Goal: Use online tool/utility: Utilize a website feature to perform a specific function

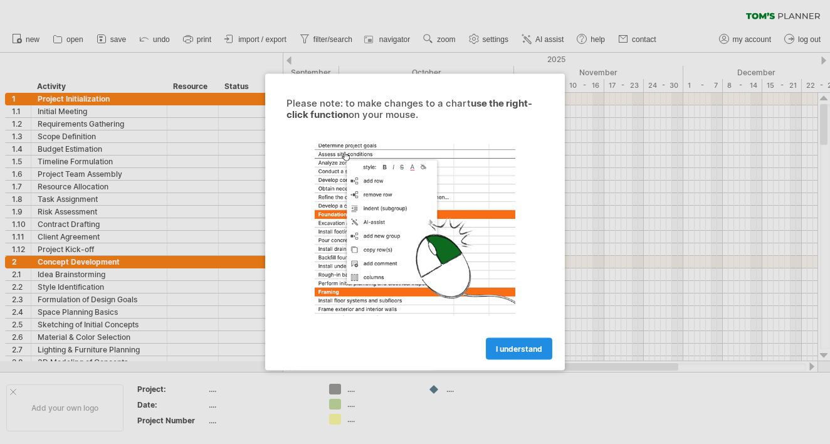
click at [532, 345] on span "I understand" at bounding box center [519, 348] width 46 height 9
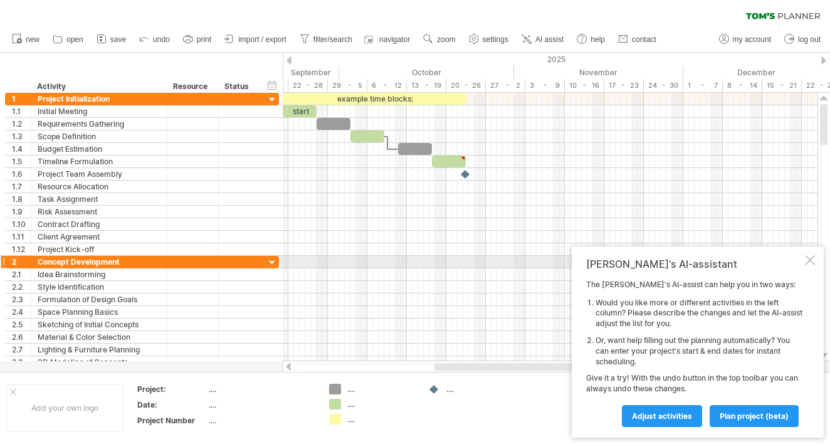
click at [812, 265] on div at bounding box center [810, 260] width 10 height 10
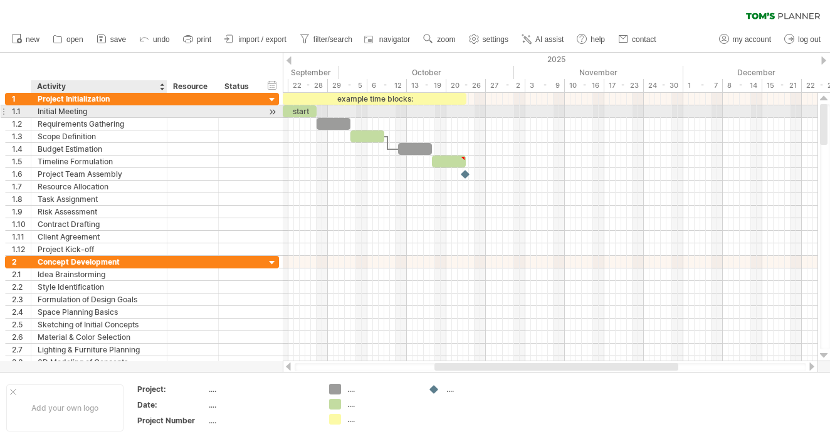
click at [160, 110] on div "**********" at bounding box center [99, 111] width 136 height 12
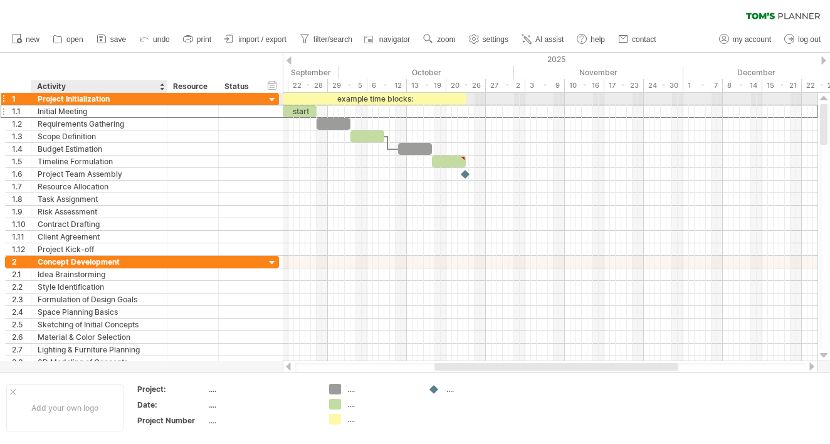
click at [103, 98] on div "Project Initialization" at bounding box center [99, 99] width 123 height 12
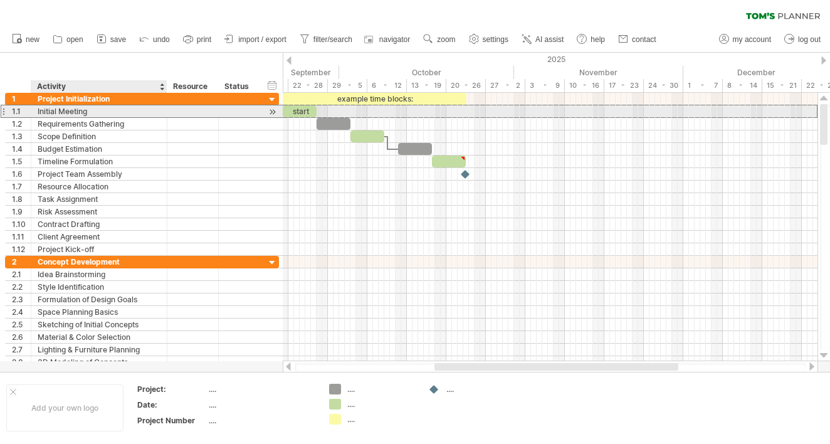
click at [98, 114] on div "Initial Meeting" at bounding box center [99, 111] width 123 height 12
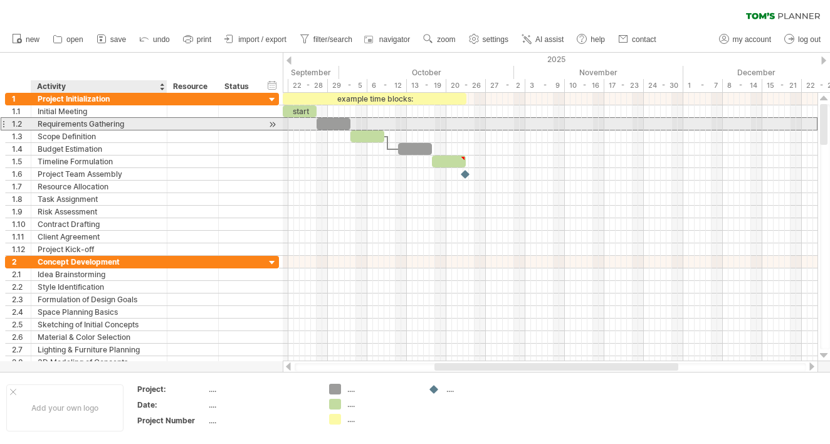
click at [100, 128] on div "Requirements Gathering" at bounding box center [99, 124] width 123 height 12
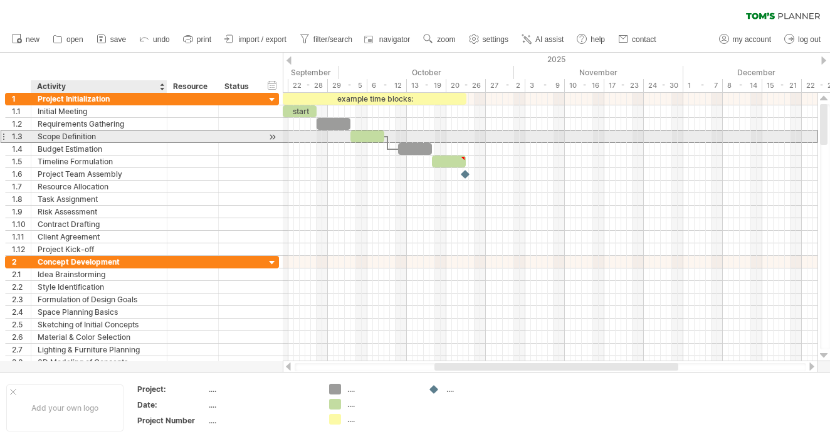
click at [114, 139] on div "Scope Definition" at bounding box center [99, 136] width 123 height 12
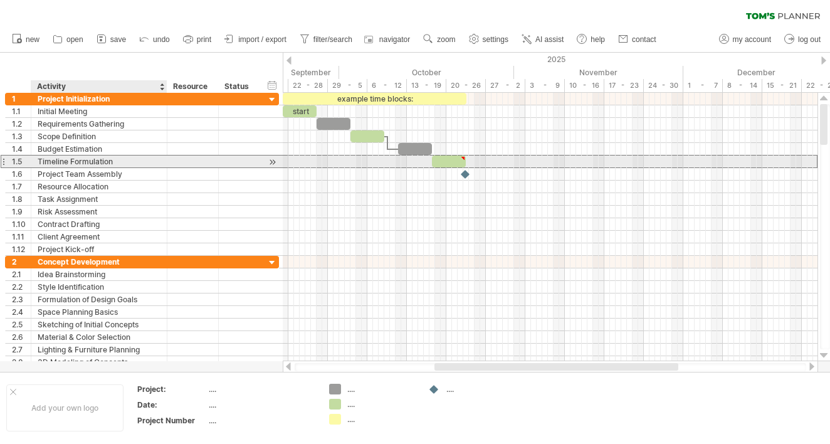
click at [108, 160] on div "Timeline Formulation" at bounding box center [99, 161] width 123 height 12
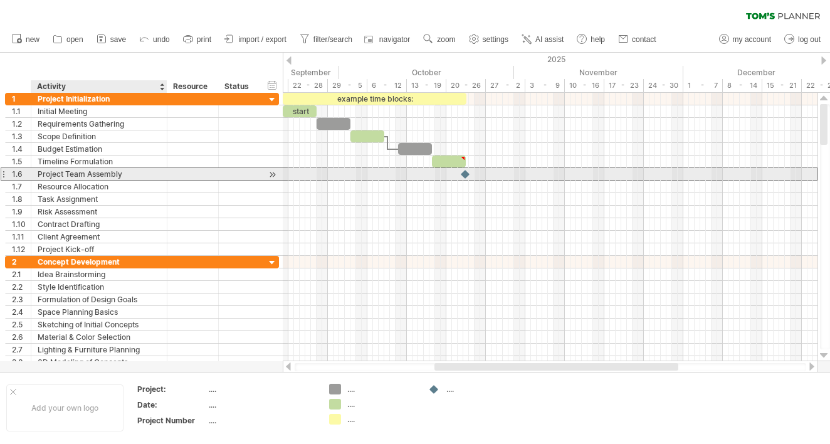
click at [117, 180] on div "**********" at bounding box center [142, 173] width 274 height 13
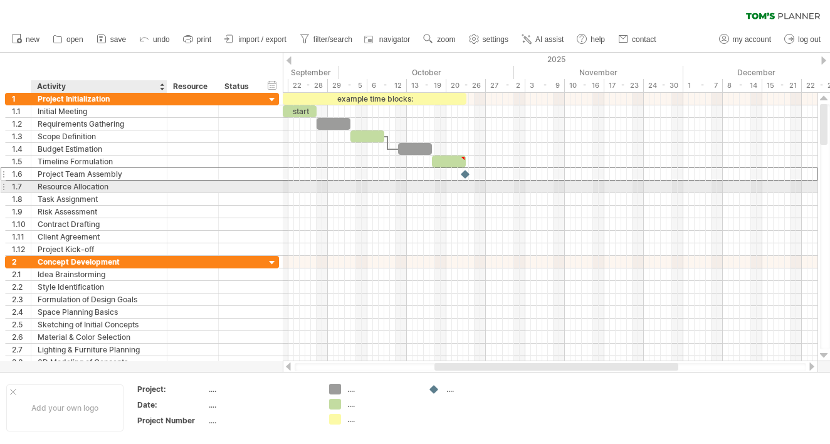
click at [117, 184] on div "Resource Allocation" at bounding box center [99, 186] width 123 height 12
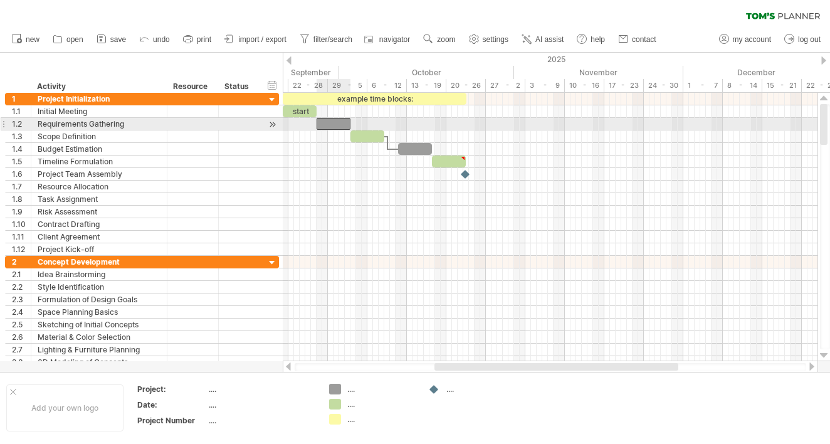
click at [329, 125] on div at bounding box center [333, 124] width 34 height 12
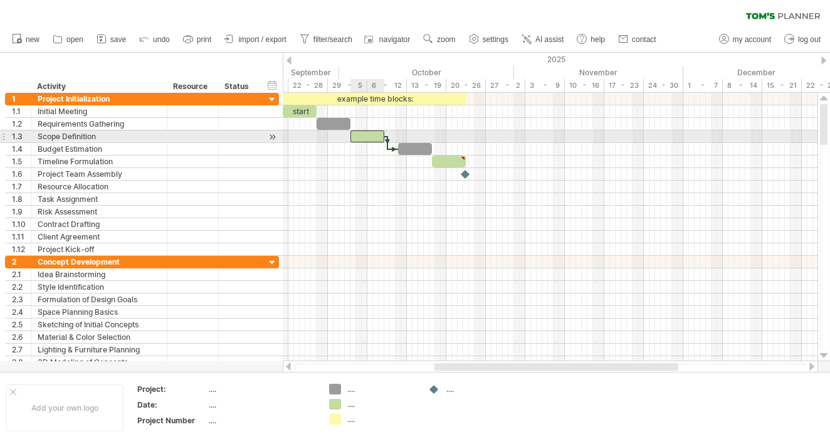
click at [360, 137] on div at bounding box center [367, 136] width 34 height 12
